Goal: Task Accomplishment & Management: Use online tool/utility

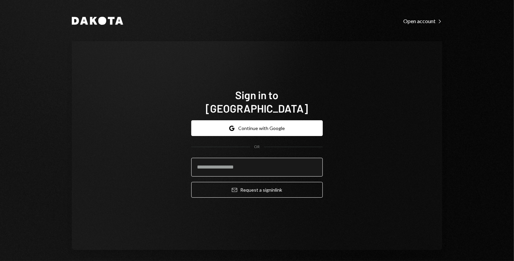
click at [246, 165] on input "email" at bounding box center [257, 167] width 132 height 19
type input "**********"
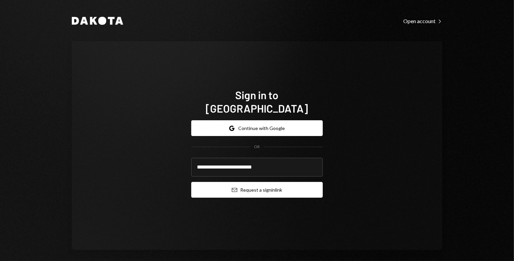
click at [258, 188] on button "Email Request a sign in link" at bounding box center [257, 190] width 132 height 16
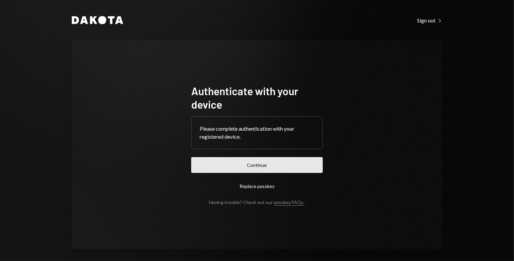
click at [257, 164] on button "Continue" at bounding box center [257, 165] width 132 height 16
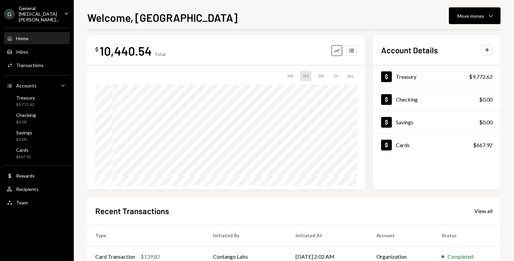
scroll to position [6, 0]
click at [476, 19] on div "Move money" at bounding box center [470, 15] width 27 height 7
click at [465, 38] on div "Send" at bounding box center [469, 36] width 49 height 7
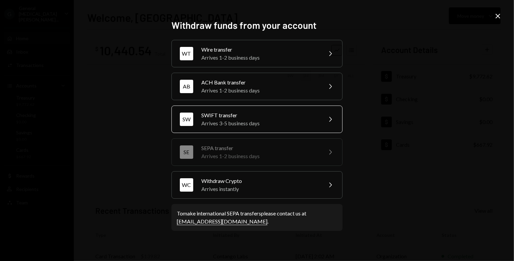
click at [281, 120] on div "Arrives 3-5 business days" at bounding box center [259, 123] width 117 height 8
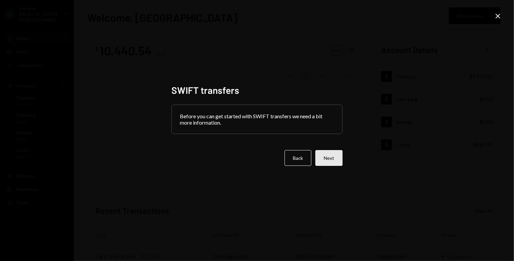
click at [332, 160] on button "Next" at bounding box center [328, 158] width 27 height 16
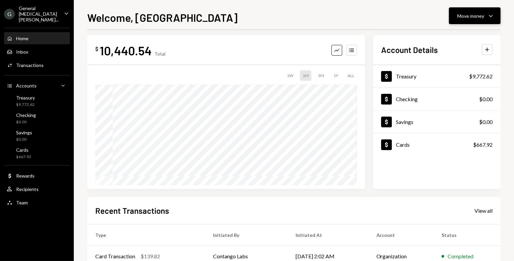
click at [456, 19] on button "Move money Caret Down" at bounding box center [475, 15] width 52 height 17
click at [458, 36] on div "Send" at bounding box center [469, 36] width 49 height 7
